Goal: Task Accomplishment & Management: Manage account settings

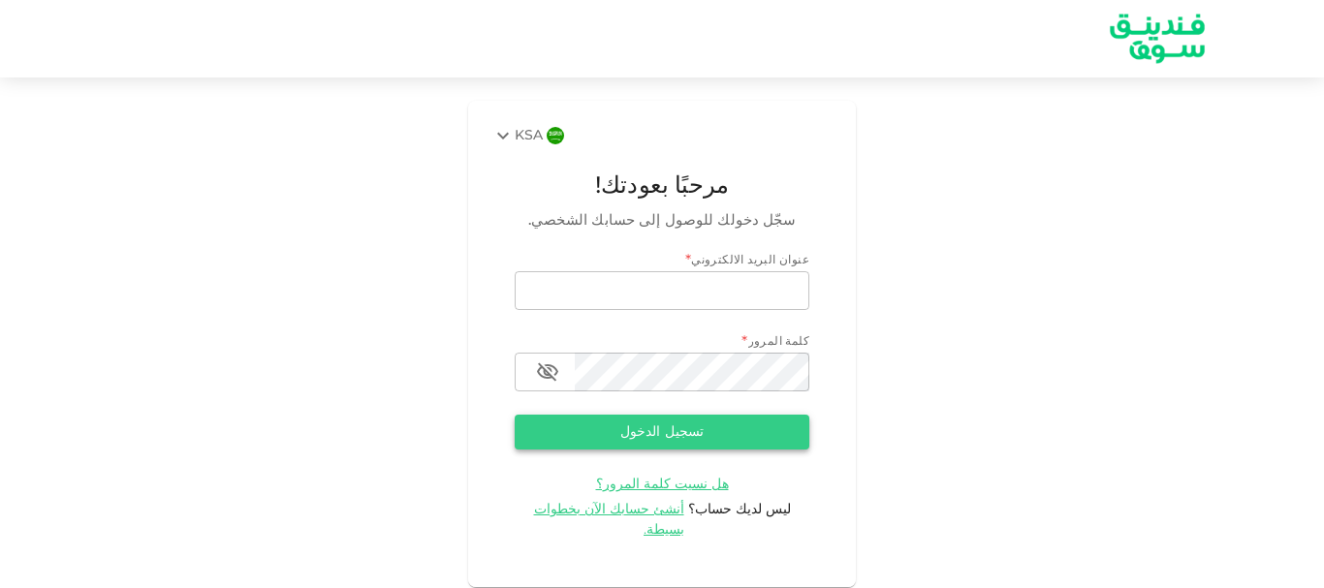
type input "[EMAIL_ADDRESS][DOMAIN_NAME]"
click at [647, 432] on button "تسجيل الدخول" at bounding box center [662, 432] width 295 height 35
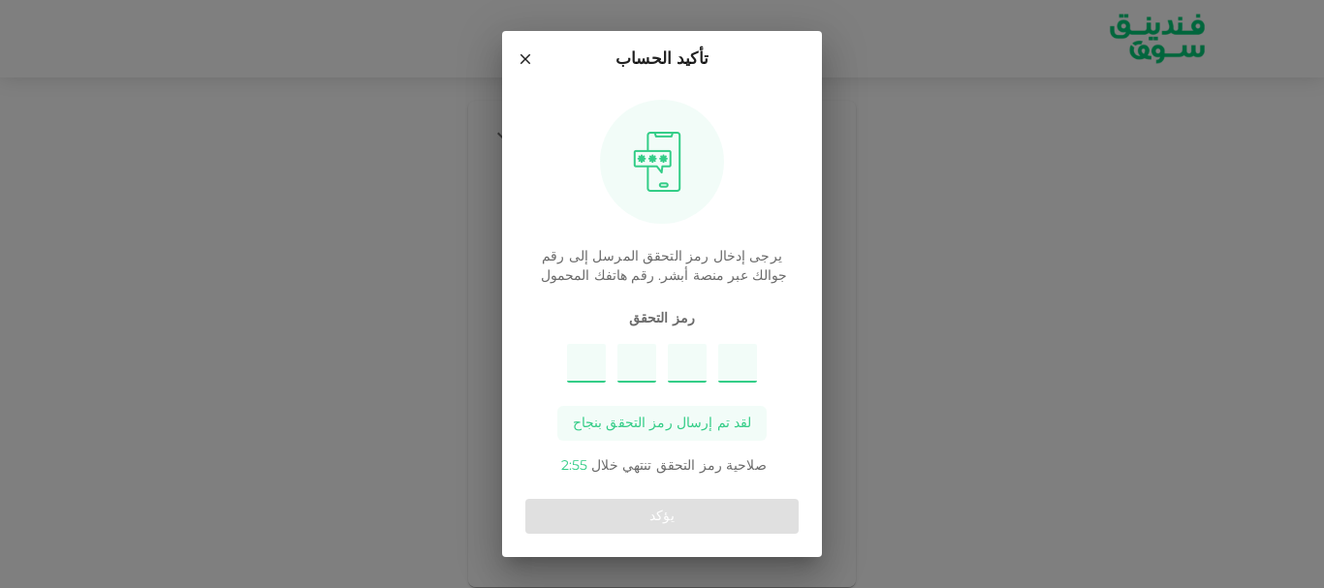
type input "9"
type input "8"
type input "6"
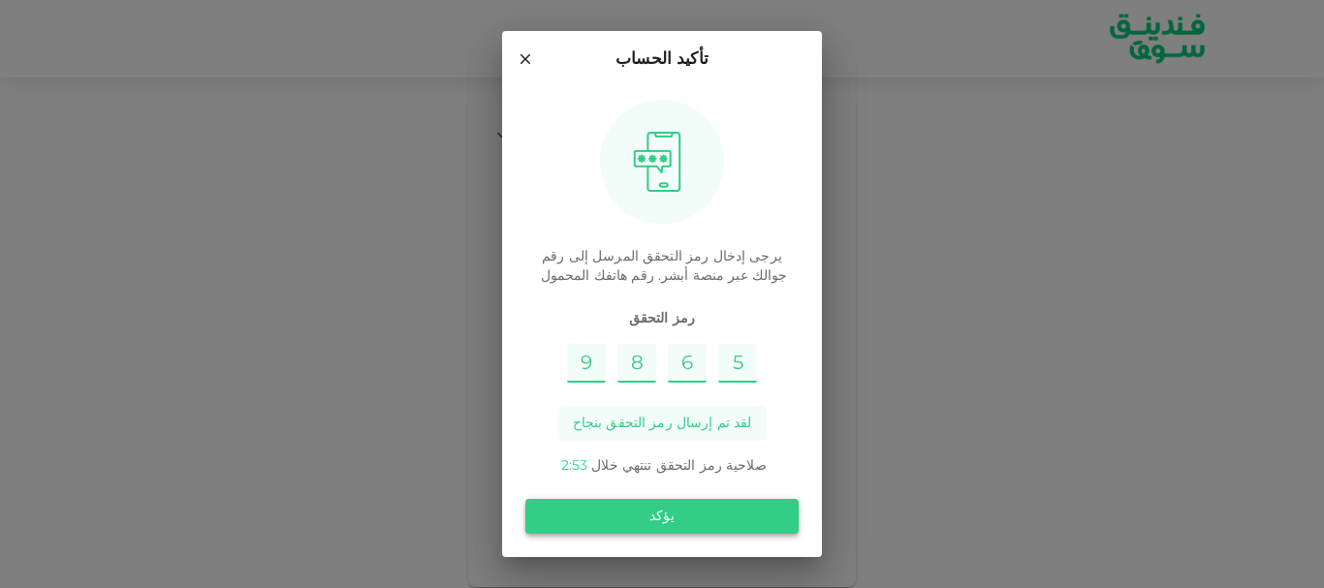
type input "5"
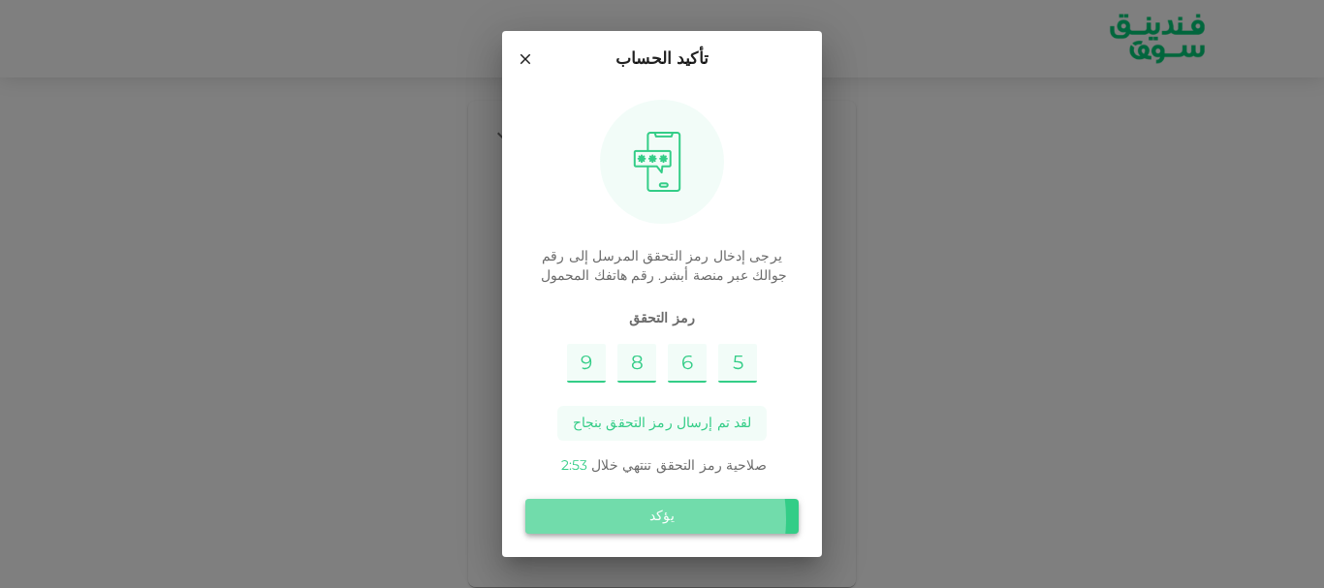
click at [649, 519] on button "يؤكد" at bounding box center [661, 516] width 273 height 35
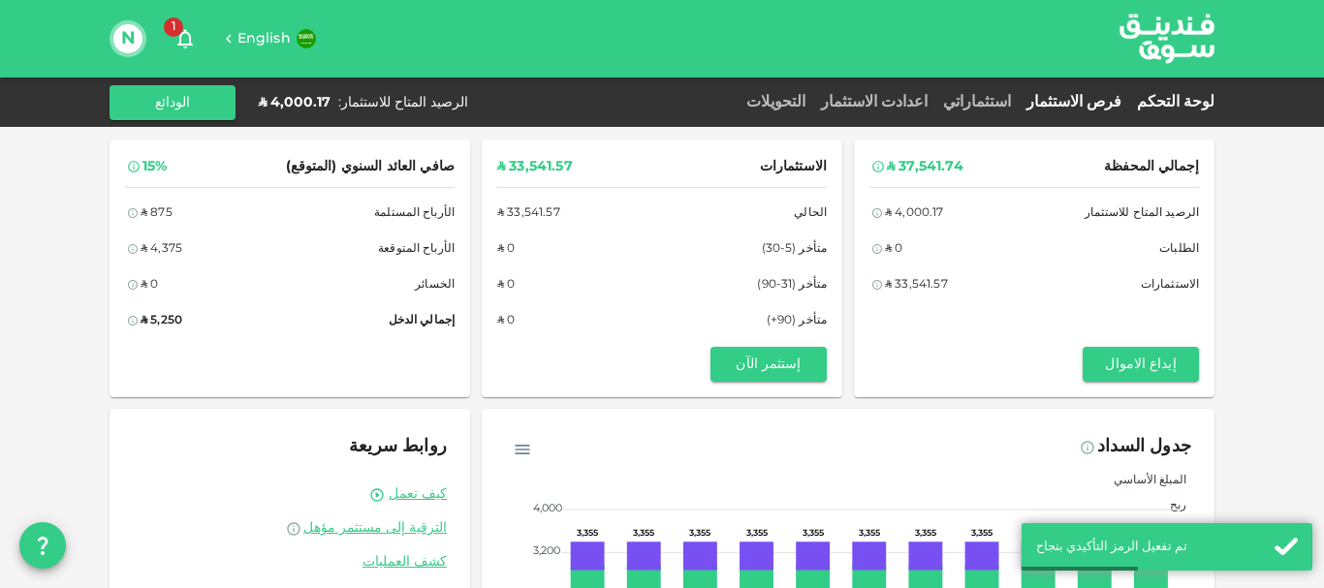
click at [1098, 107] on link "فرص الاستثمار" at bounding box center [1074, 102] width 110 height 15
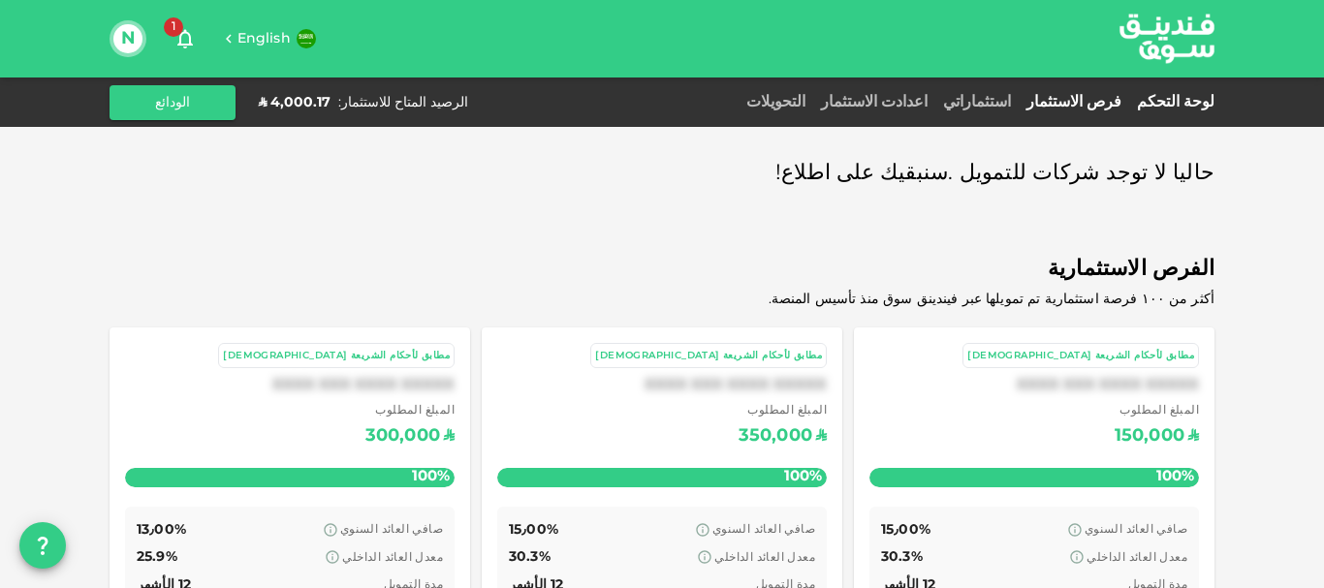
click at [1163, 98] on link "لوحة التحكم" at bounding box center [1171, 102] width 85 height 15
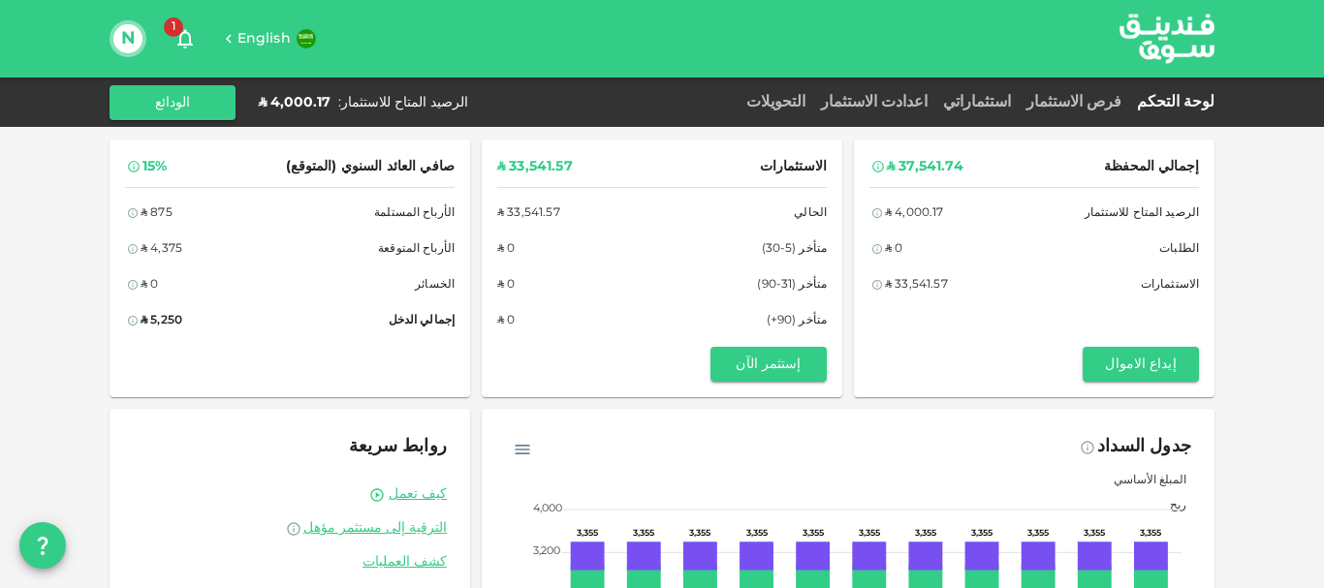
click at [182, 35] on icon "button" at bounding box center [185, 38] width 23 height 23
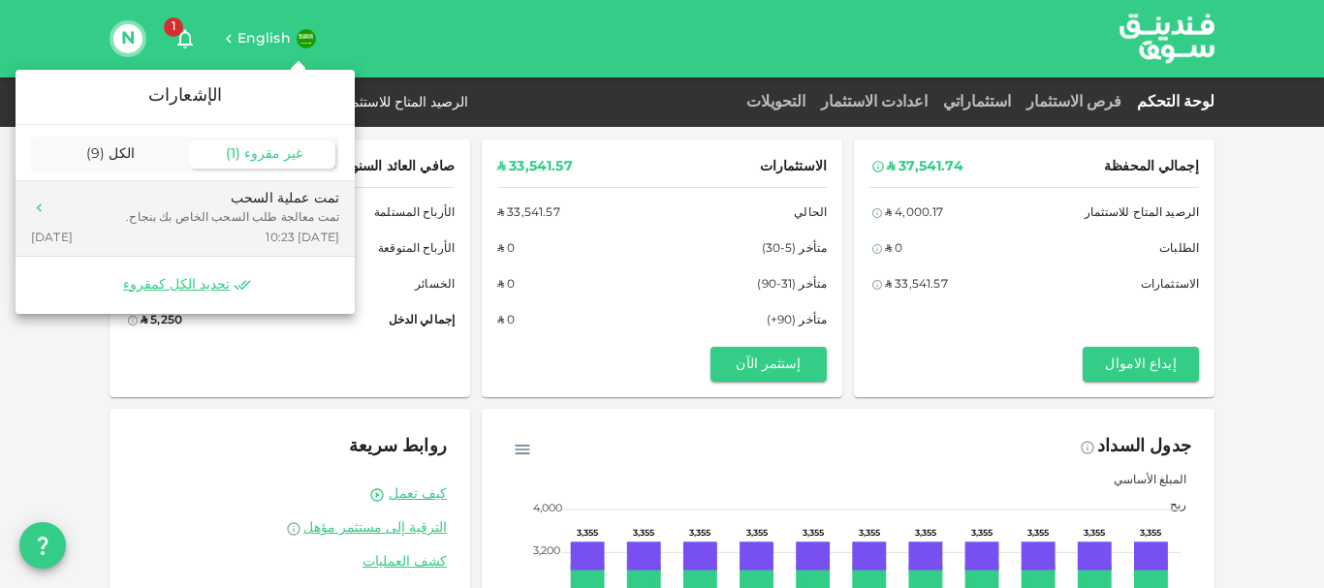
click at [281, 204] on div "تمت عملية السحب" at bounding box center [232, 199] width 213 height 20
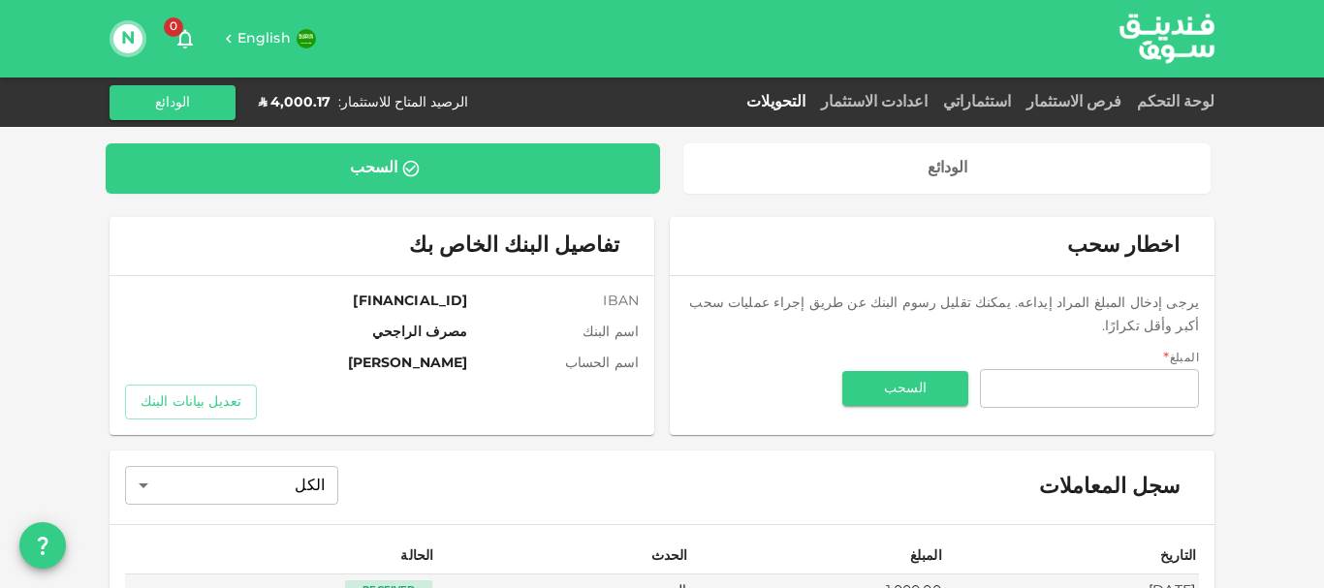
click at [813, 99] on link "التحويلات" at bounding box center [776, 102] width 75 height 15
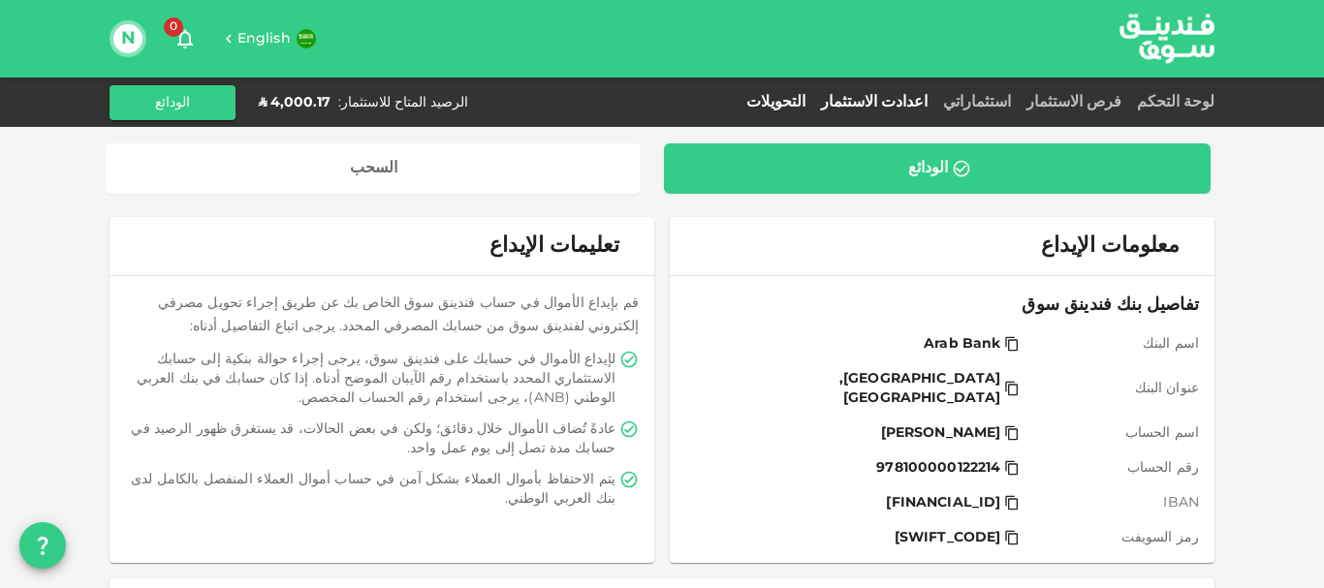
click at [900, 101] on link "اعدادت الاستثمار" at bounding box center [874, 102] width 122 height 15
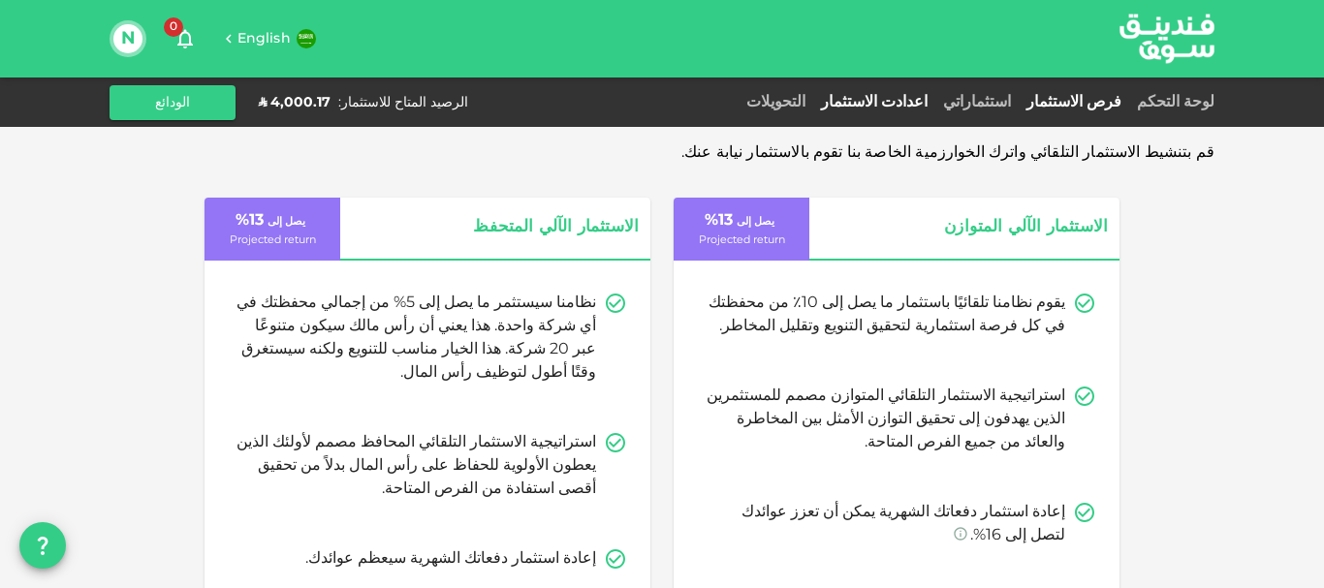
click at [1103, 99] on link "فرص الاستثمار" at bounding box center [1074, 102] width 110 height 15
